Goal: Information Seeking & Learning: Learn about a topic

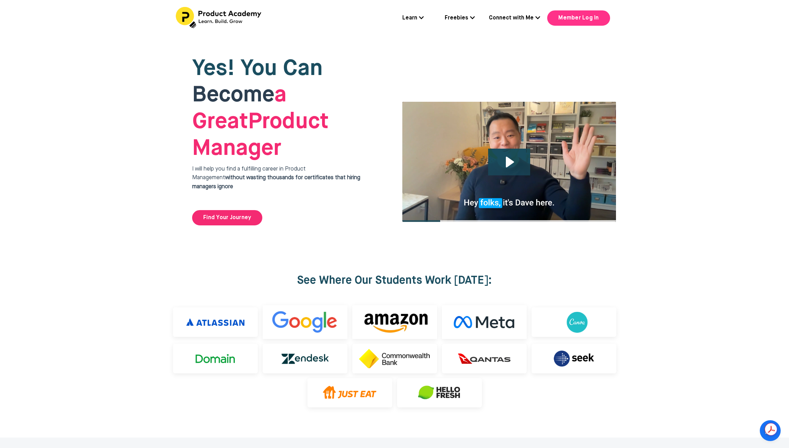
click at [566, 18] on link "Member Log In" at bounding box center [578, 17] width 63 height 15
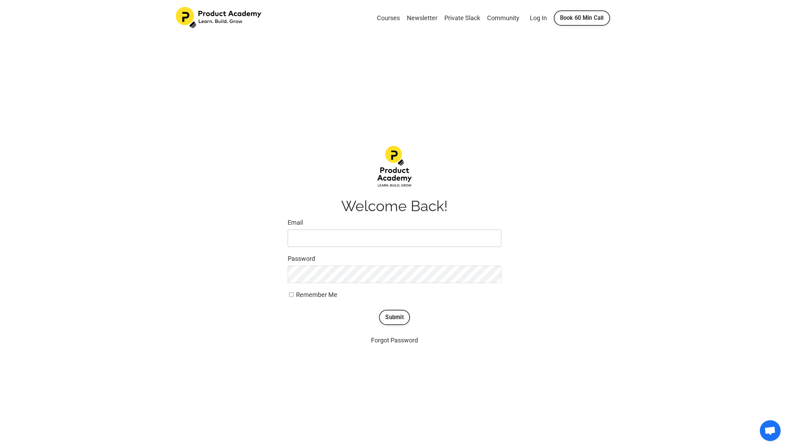
type input "david@davidwang.com.au"
click at [326, 295] on span "Remember Me" at bounding box center [316, 294] width 41 height 7
click at [294, 295] on input "Remember Me" at bounding box center [291, 295] width 5 height 5
checkbox input "true"
click at [406, 315] on button "Submit" at bounding box center [394, 317] width 31 height 15
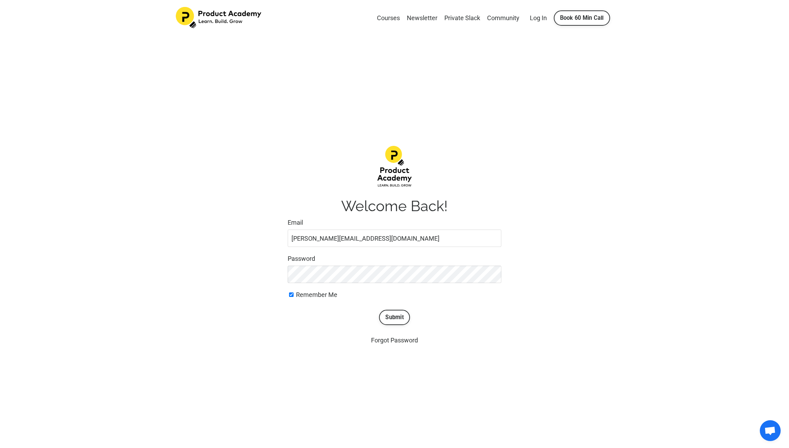
scroll to position [39, 0]
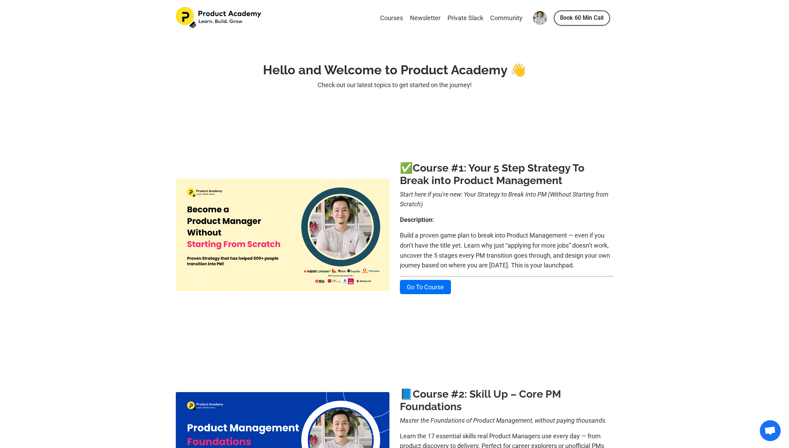
scroll to position [194, 0]
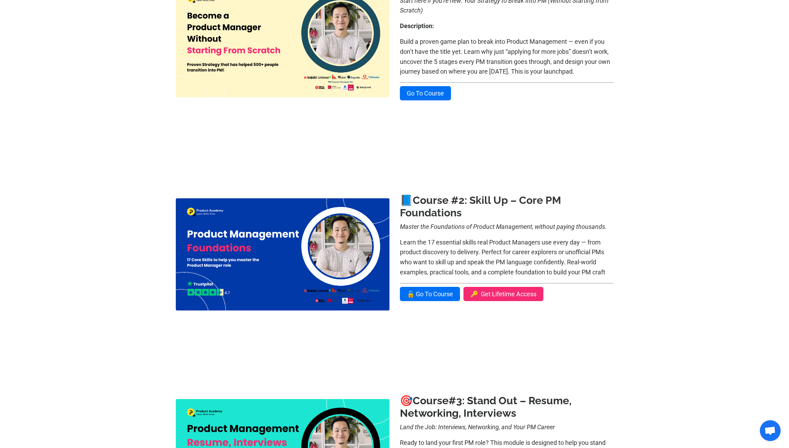
click at [493, 200] on b "2: Skill Up – Core PM Foundations" at bounding box center [480, 206] width 161 height 25
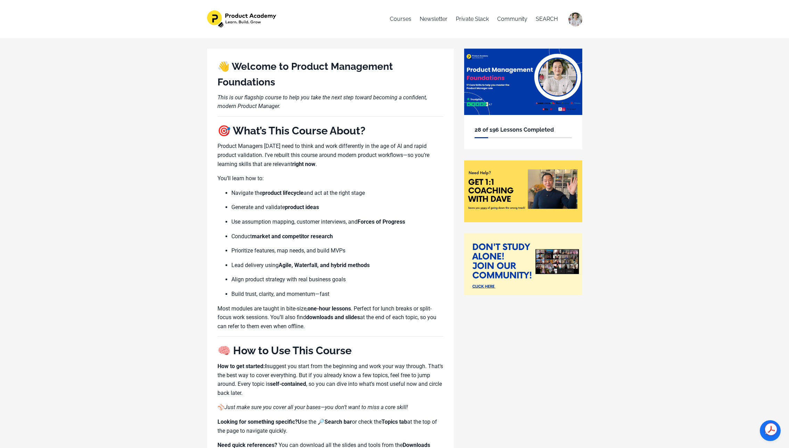
scroll to position [407, 0]
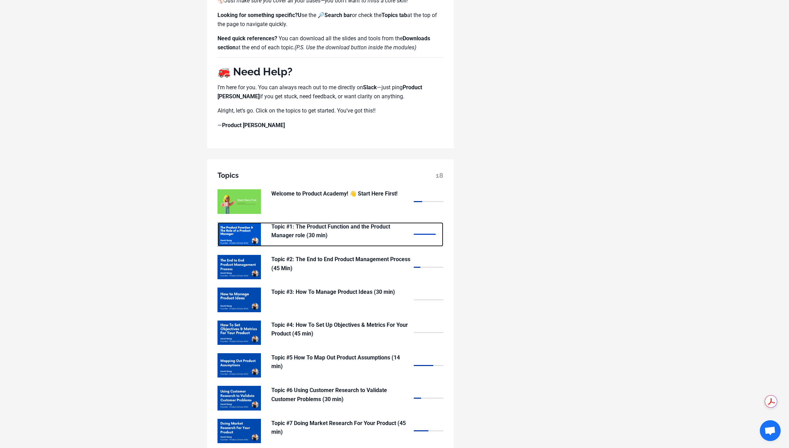
click at [374, 228] on p "Topic #1: The Product Function and the Product Manager role (30 min)" at bounding box center [340, 231] width 139 height 18
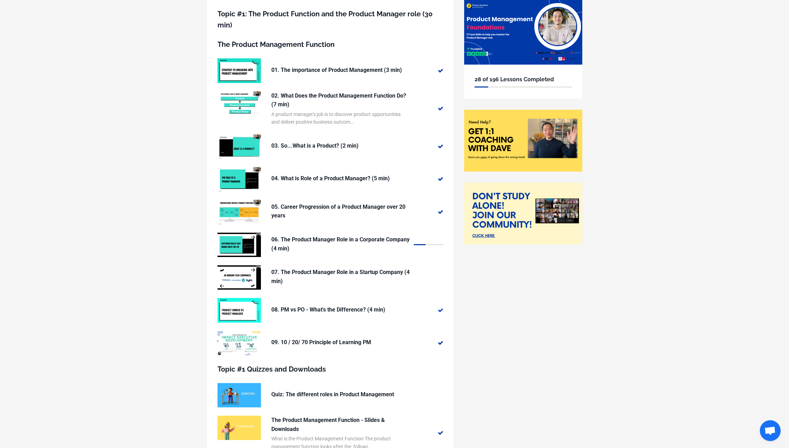
scroll to position [156, 0]
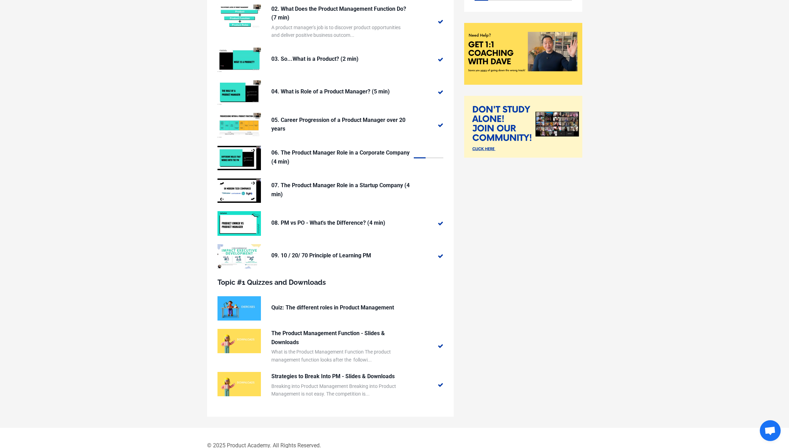
click at [535, 279] on div "Topic #1: The Product Function and the Product Manager role (30 min) The Produc…" at bounding box center [395, 169] width 386 height 517
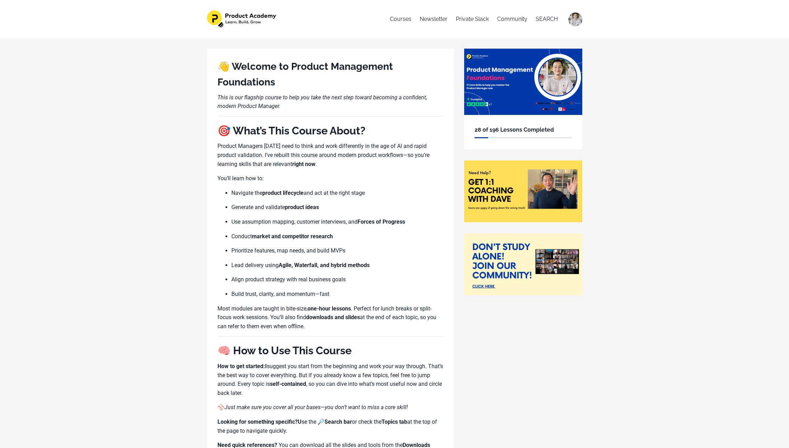
scroll to position [406, 0]
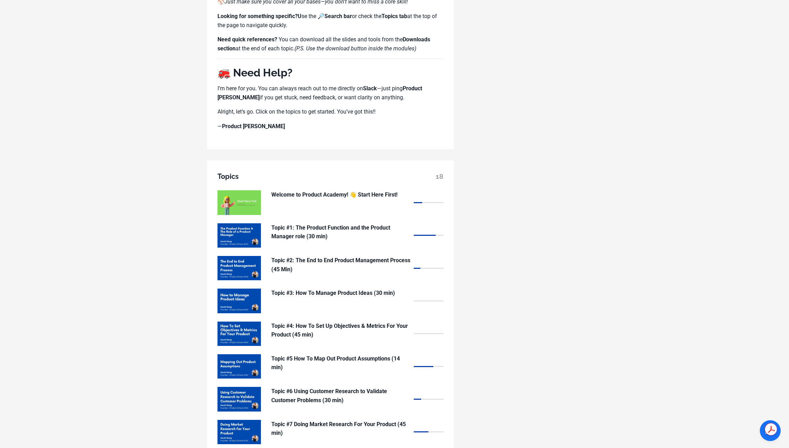
click at [594, 126] on div "👋 Welcome to Product Management Foundations This is our flagship course to help…" at bounding box center [394, 94] width 789 height 924
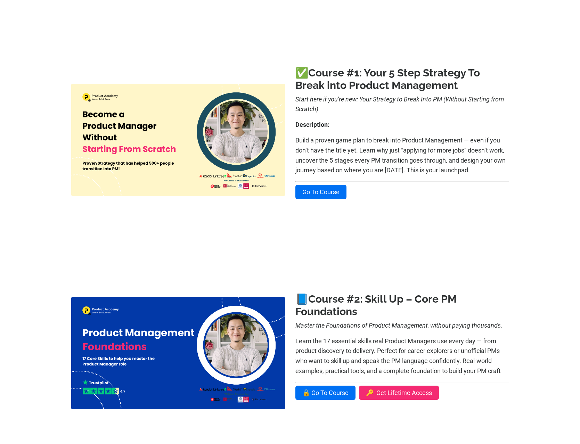
scroll to position [161, 0]
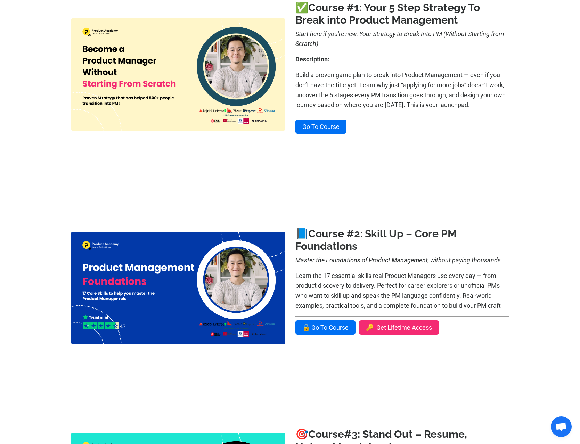
click at [426, 237] on b "2: Skill Up – Core PM Foundations" at bounding box center [375, 240] width 161 height 25
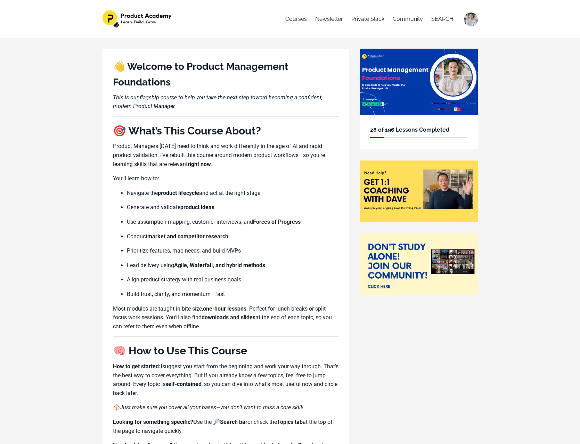
click at [330, 207] on p "Generate and validate product ideas" at bounding box center [233, 207] width 212 height 9
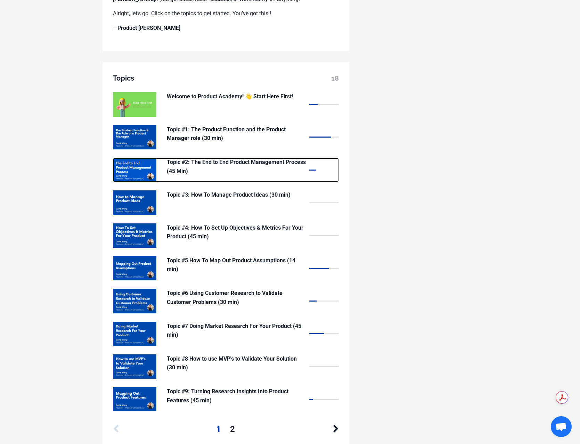
click at [260, 163] on p "Topic #2: The End to End Product Management Process (45 Min)" at bounding box center [236, 167] width 139 height 18
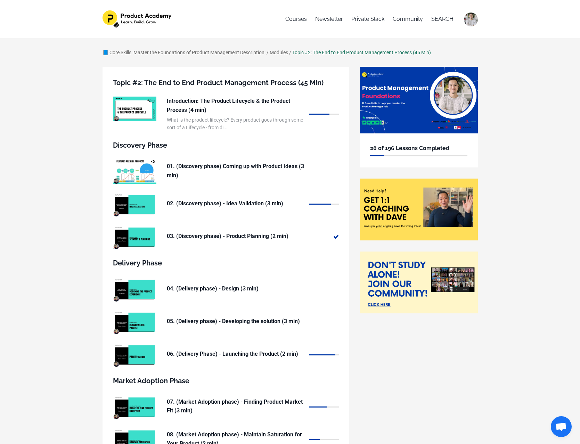
click at [528, 195] on div "📘 Core Skills: Master the Foundations of Product Management Description: / Modu…" at bounding box center [290, 336] width 580 height 596
